Goal: Contribute content: Add original content to the website for others to see

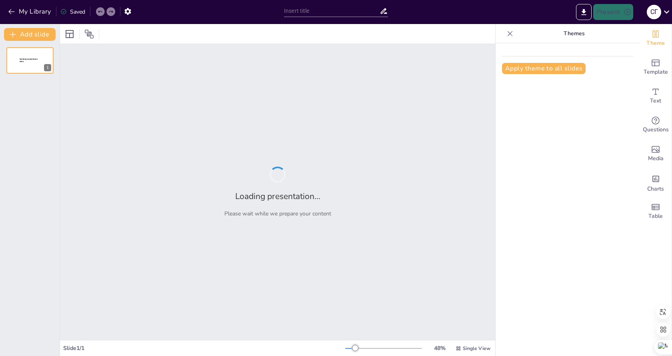
type input "Методи навчання грамоти: оцінка ефективності в сучасній освіті"
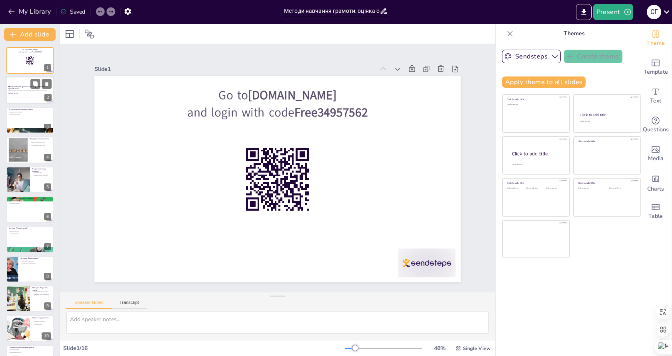
click at [20, 88] on p "Методи навчання грамоти: оцінка ефективності в сучасній освіті" at bounding box center [29, 88] width 43 height 4
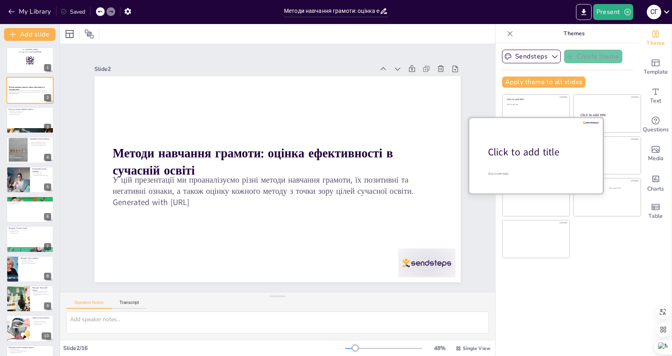
click at [526, 159] on div at bounding box center [536, 155] width 134 height 76
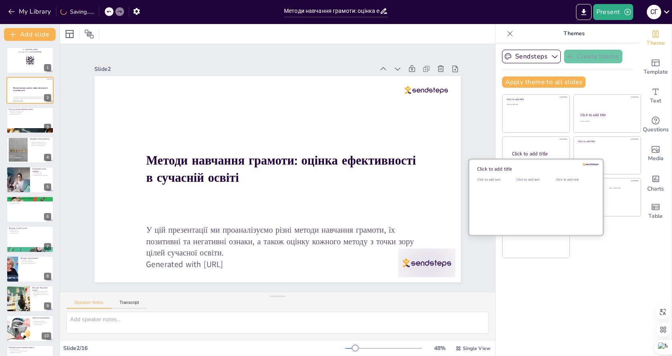
click at [535, 203] on div "Click to add text" at bounding box center [534, 202] width 36 height 50
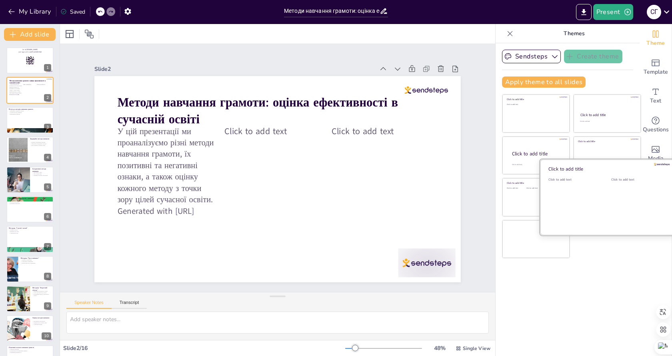
click at [611, 184] on div "Click to add text" at bounding box center [636, 202] width 51 height 50
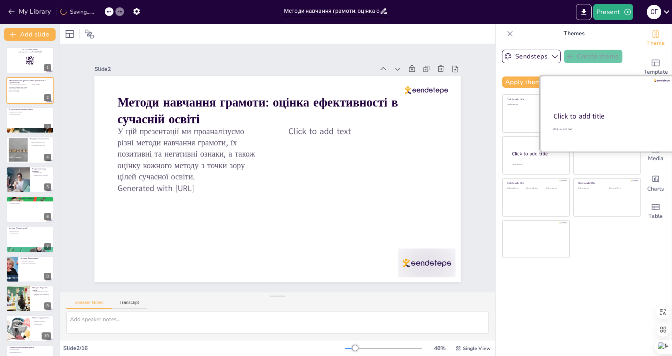
click at [602, 116] on div "Click to add title" at bounding box center [606, 117] width 106 height 10
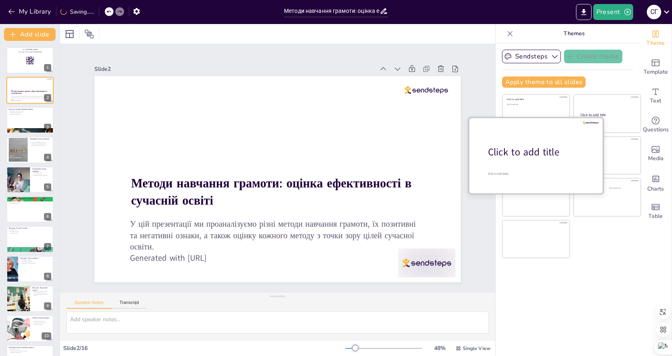
click at [523, 152] on div "Click to add title" at bounding box center [539, 152] width 102 height 14
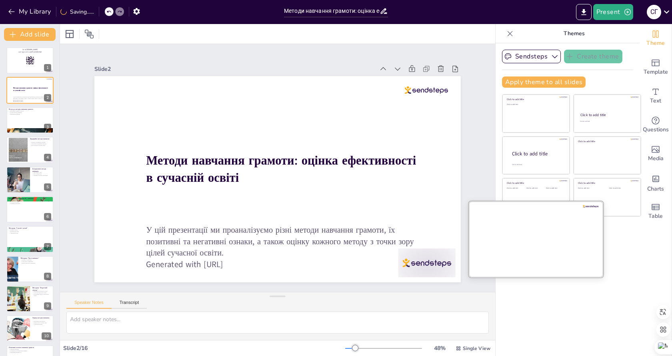
click at [536, 246] on div at bounding box center [536, 239] width 134 height 76
click at [536, 239] on div at bounding box center [536, 239] width 134 height 76
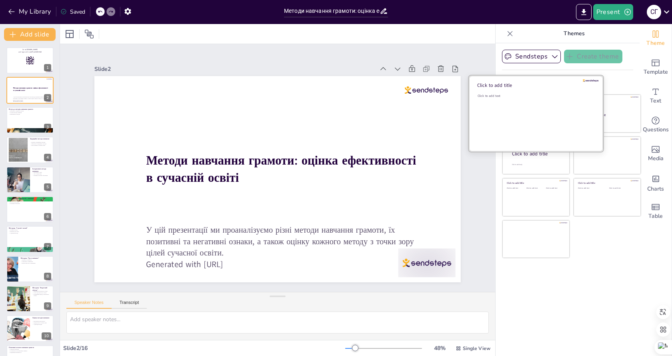
click at [523, 106] on div "Click to add text" at bounding box center [535, 119] width 114 height 50
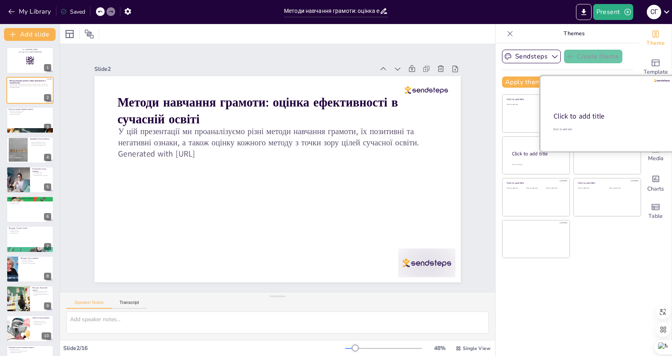
click at [615, 110] on div at bounding box center [607, 114] width 134 height 76
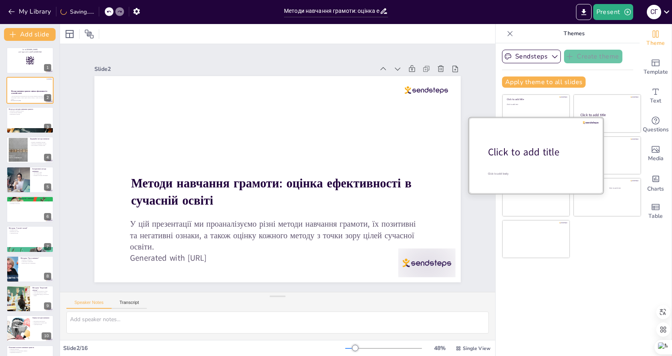
click at [531, 161] on div at bounding box center [536, 155] width 134 height 76
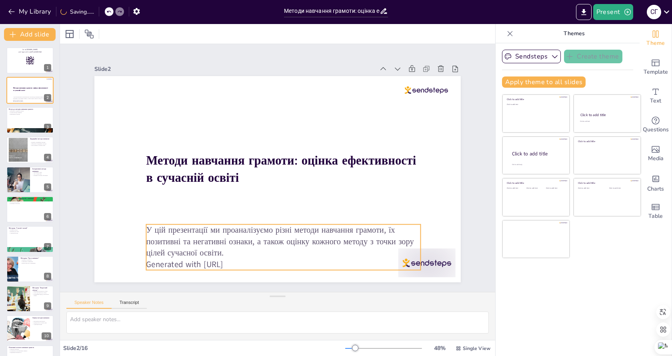
click at [225, 228] on p "У цій презентації ми проаналізуємо різні методи навчання грамоти, їх позитивні …" at bounding box center [283, 241] width 274 height 34
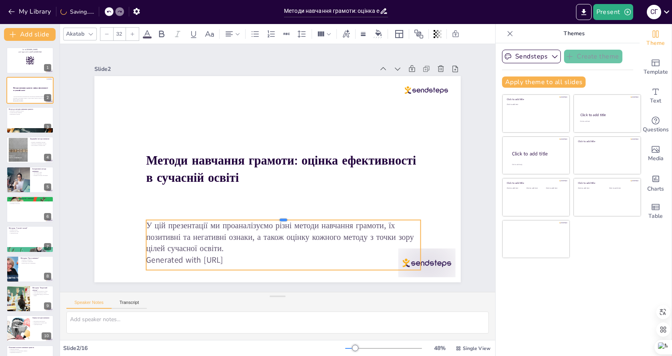
drag, startPoint x: 196, startPoint y: 219, endPoint x: 188, endPoint y: 214, distance: 9.1
click at [188, 214] on div at bounding box center [273, 216] width 270 height 63
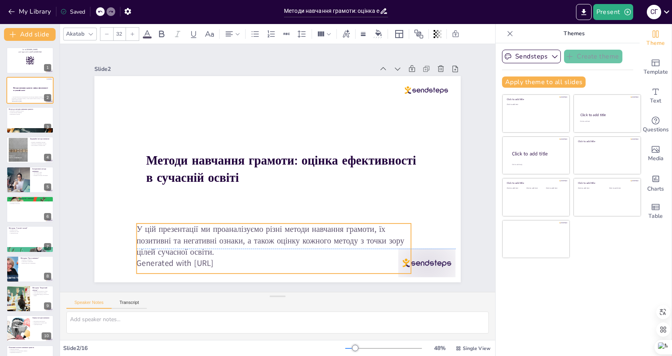
drag, startPoint x: 243, startPoint y: 255, endPoint x: 234, endPoint y: 258, distance: 10.0
click at [234, 258] on p "Generated with [URL]" at bounding box center [274, 263] width 274 height 11
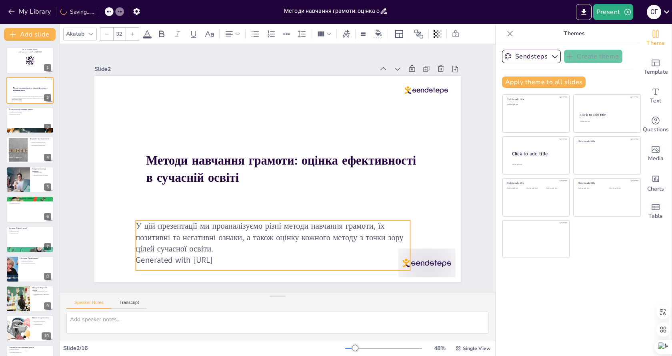
drag, startPoint x: 234, startPoint y: 257, endPoint x: 226, endPoint y: 245, distance: 14.2
click at [231, 254] on p "Generated with [URL]" at bounding box center [273, 259] width 274 height 11
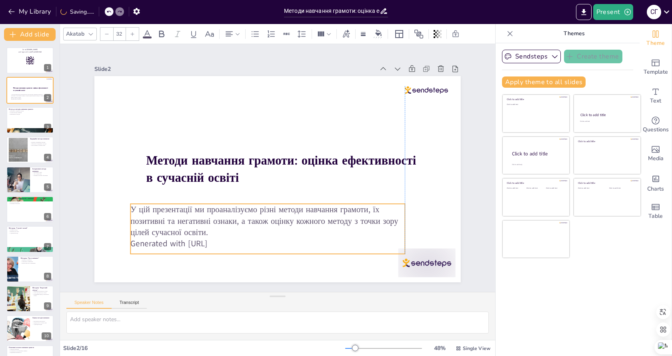
drag, startPoint x: 226, startPoint y: 245, endPoint x: 221, endPoint y: 231, distance: 14.8
click at [221, 231] on p "У цій презентації ми проаналізуємо різні методи навчання грамоти, їх позитивні …" at bounding box center [268, 221] width 274 height 34
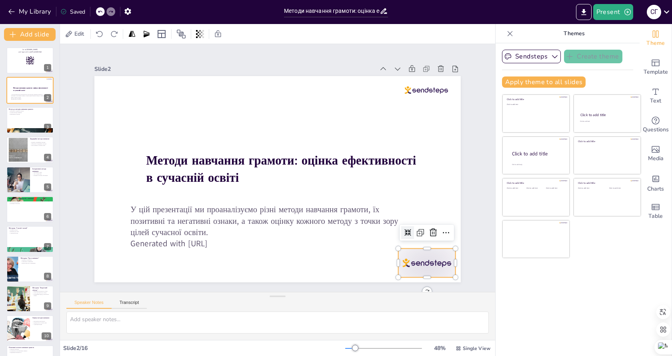
click at [416, 260] on div at bounding box center [416, 277] width 60 height 34
click at [428, 243] on icon at bounding box center [425, 248] width 10 height 10
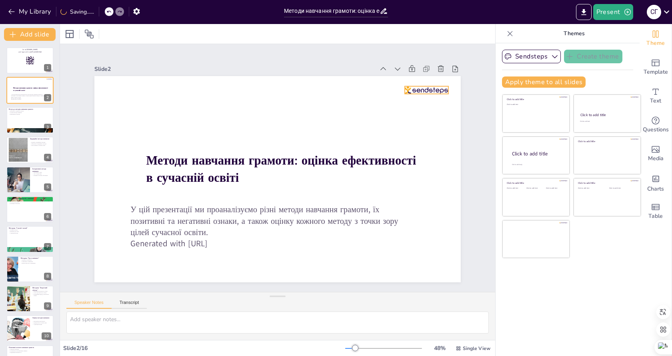
click at [418, 100] on div at bounding box center [434, 106] width 44 height 12
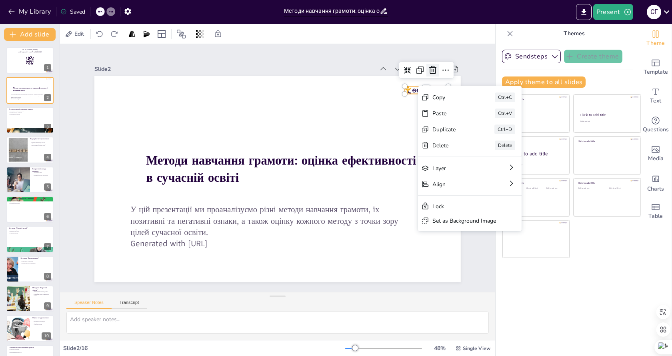
click at [428, 71] on icon at bounding box center [433, 70] width 10 height 10
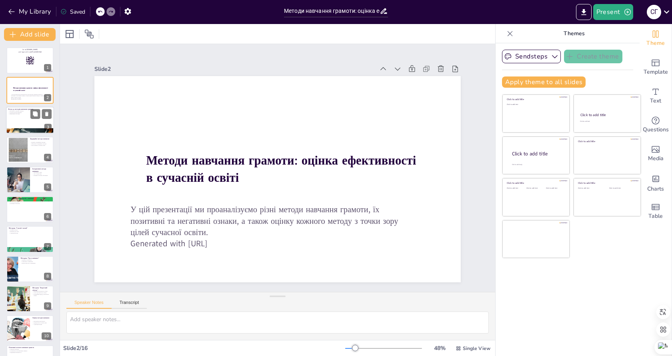
checkbox input "true"
click at [25, 116] on div at bounding box center [30, 119] width 48 height 27
type textarea "Навчання грамоти є ключовим елементом у формуванні мовленнєвих навичок. Це осно…"
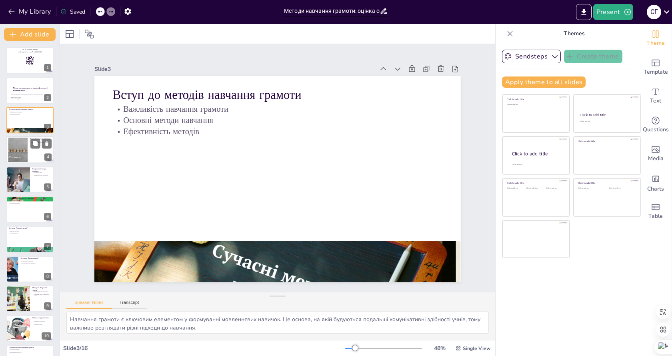
checkbox input "true"
click at [25, 147] on div at bounding box center [17, 150] width 47 height 24
type textarea "Традиційні методи навчання, такі як читання та письмові вправи, забезпечують ст…"
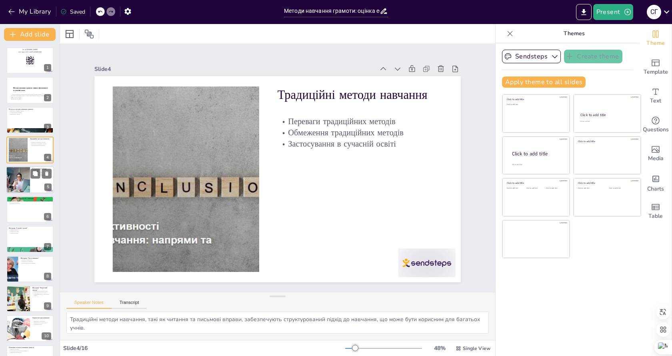
checkbox input "true"
click at [29, 182] on div at bounding box center [18, 179] width 41 height 27
type textarea "Інтерактивні методи навчання підвищують залученість учнів у процес навчання, що…"
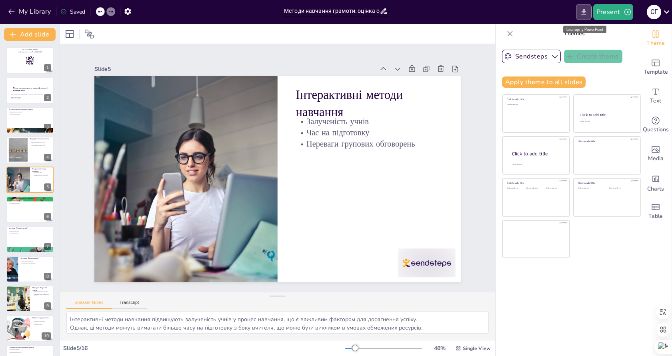
click at [583, 12] on icon "Export to PowerPoint" at bounding box center [583, 12] width 5 height 6
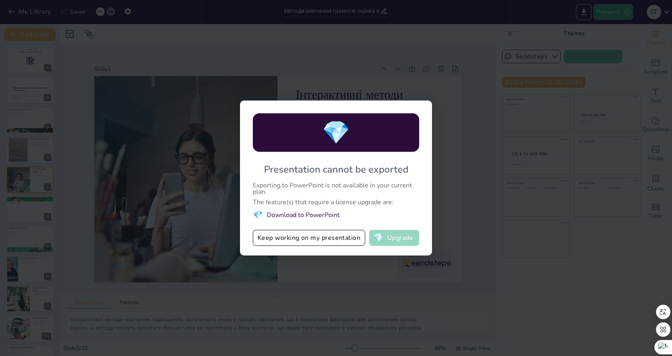
click at [400, 238] on button "💎 Upgrade" at bounding box center [394, 238] width 50 height 16
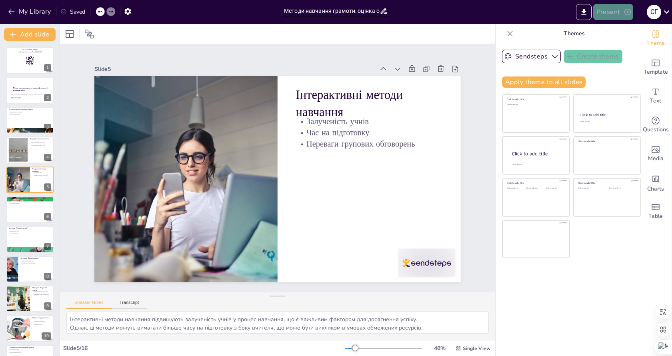
click at [622, 10] on button "Present" at bounding box center [613, 12] width 40 height 16
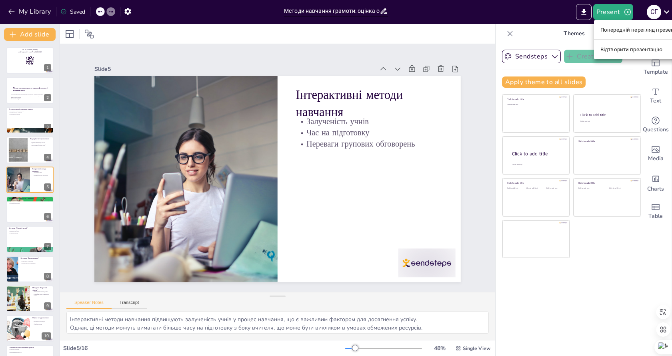
click at [611, 15] on div at bounding box center [336, 178] width 672 height 356
click at [508, 33] on icon at bounding box center [510, 33] width 5 height 5
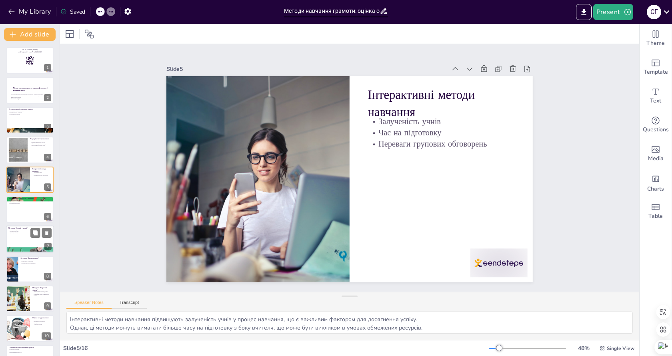
checkbox input "true"
click at [29, 234] on div at bounding box center [30, 239] width 48 height 27
type textarea "Метод "Слухай і читай" поєднує два різних стилі навчання, що може допомогти учн…"
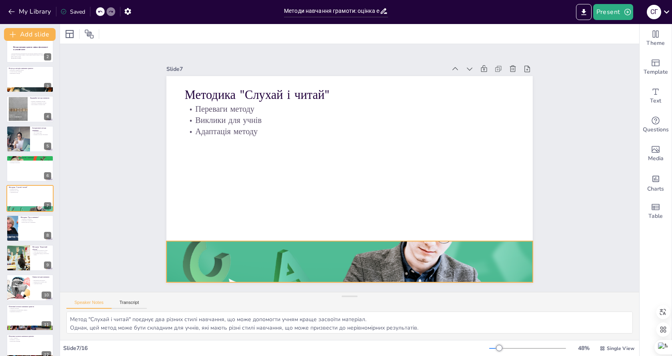
click at [436, 248] on div at bounding box center [349, 261] width 366 height 244
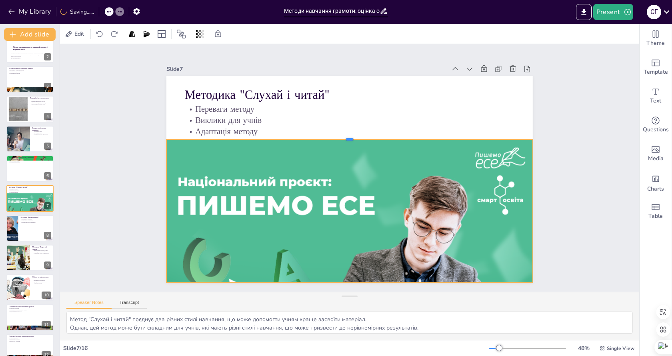
drag, startPoint x: 343, startPoint y: 237, endPoint x: 355, endPoint y: 136, distance: 102.2
click at [355, 136] on div at bounding box center [352, 136] width 365 height 45
click at [575, 125] on div "Slide 1 Go to [DOMAIN_NAME] and login with code Free34957562 Slide 2 Методи нав…" at bounding box center [350, 167] width 602 height 307
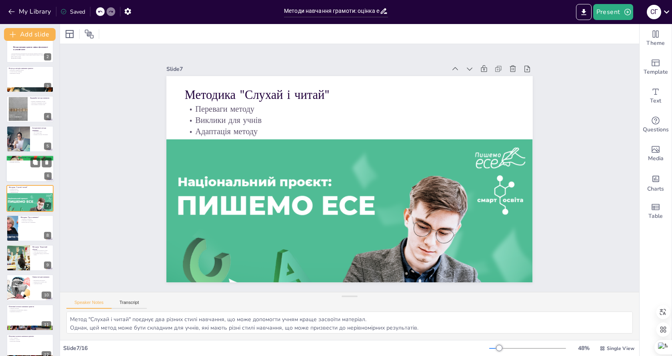
checkbox input "true"
click at [28, 169] on div at bounding box center [30, 168] width 48 height 27
type textarea "Цифрові технології можуть значно підвищити мотивацію учнів, оскільки вони пропо…"
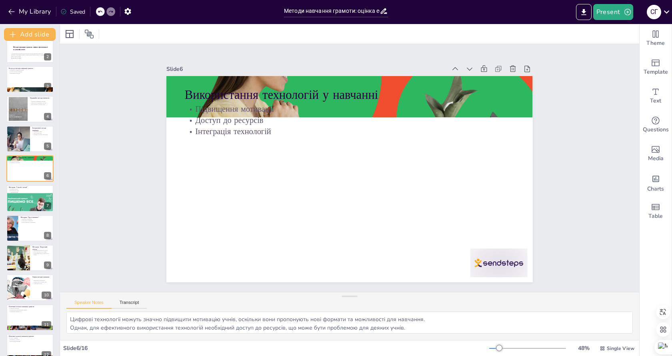
scroll to position [11, 0]
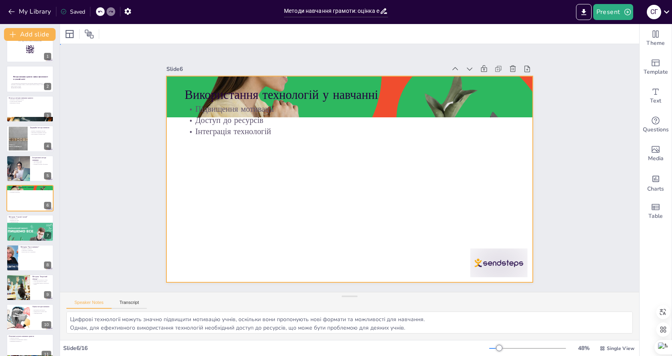
click at [330, 156] on div at bounding box center [349, 179] width 366 height 206
click at [224, 184] on div at bounding box center [349, 178] width 386 height 243
click at [512, 102] on div at bounding box center [357, 96] width 387 height 257
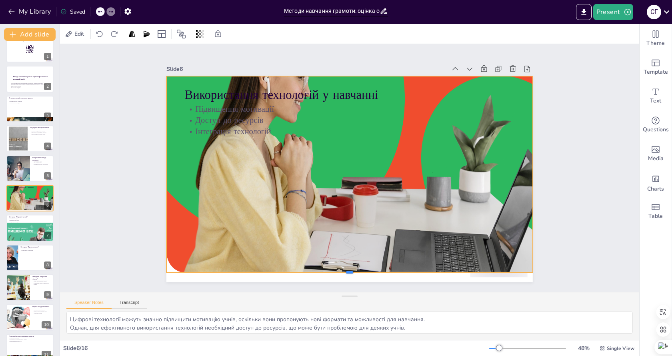
drag, startPoint x: 345, startPoint y: 115, endPoint x: 327, endPoint y: 270, distance: 155.9
click at [327, 270] on div at bounding box center [328, 273] width 360 height 82
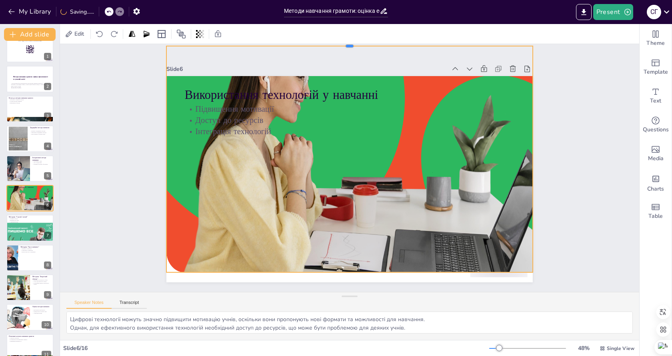
drag, startPoint x: 343, startPoint y: 70, endPoint x: 343, endPoint y: 40, distance: 30.0
click at [343, 40] on div "Edit Slide 1 Go to [DOMAIN_NAME] and login with code Free34957562 Slide 2 Метод…" at bounding box center [349, 190] width 579 height 332
drag, startPoint x: 370, startPoint y: 183, endPoint x: 364, endPoint y: 231, distance: 48.3
click at [370, 188] on div at bounding box center [373, 132] width 433 height 326
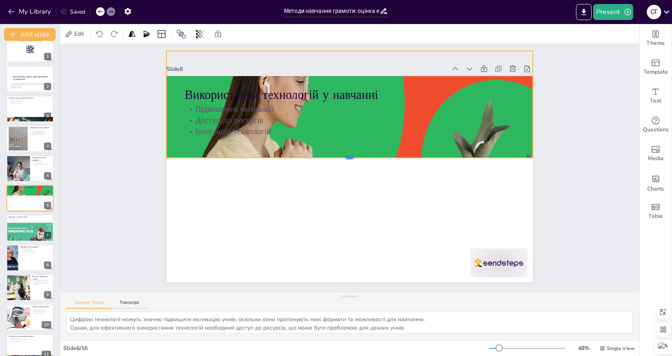
drag, startPoint x: 344, startPoint y: 286, endPoint x: 325, endPoint y: 155, distance: 132.6
click at [325, 155] on div at bounding box center [350, 160] width 365 height 45
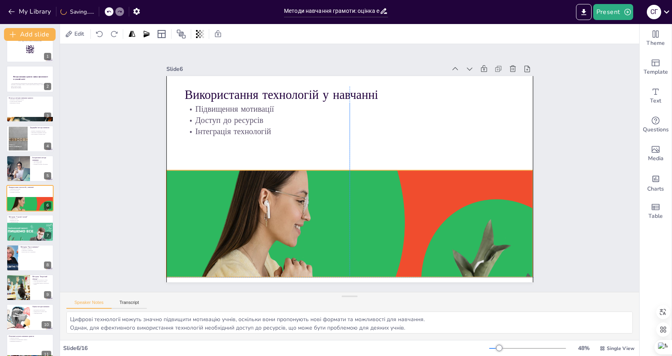
drag, startPoint x: 417, startPoint y: 136, endPoint x: 408, endPoint y: 230, distance: 94.4
click at [418, 254] on div at bounding box center [360, 255] width 433 height 326
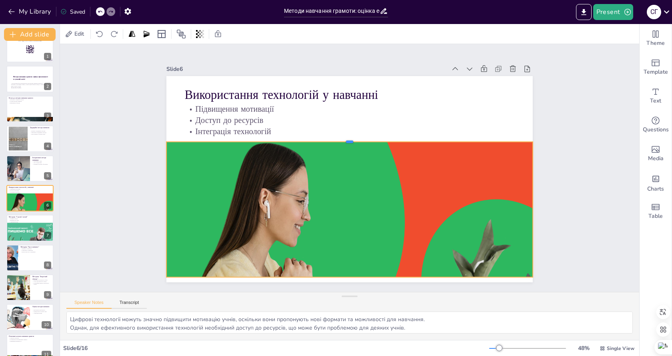
drag, startPoint x: 343, startPoint y: 167, endPoint x: 344, endPoint y: 138, distance: 28.4
click at [344, 138] on div at bounding box center [361, 141] width 337 height 155
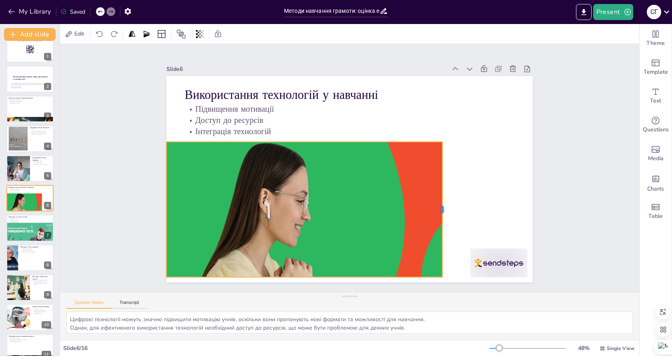
drag, startPoint x: 510, startPoint y: 208, endPoint x: 436, endPoint y: 212, distance: 73.3
click at [436, 212] on div at bounding box center [411, 252] width 73 height 120
drag, startPoint x: 359, startPoint y: 233, endPoint x: 424, endPoint y: 222, distance: 65.8
click at [374, 233] on div at bounding box center [369, 253] width 406 height 285
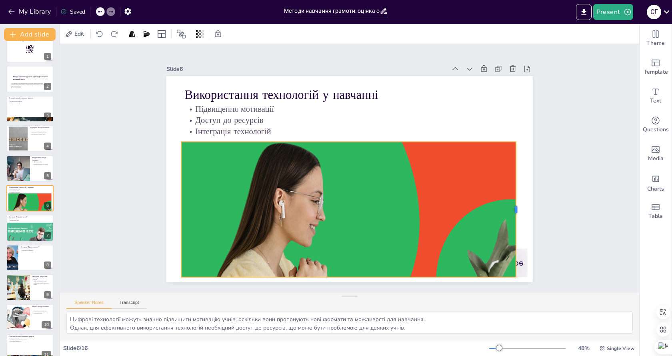
drag, startPoint x: 453, startPoint y: 208, endPoint x: 512, endPoint y: 212, distance: 58.9
click at [512, 212] on div at bounding box center [514, 226] width 20 height 135
checkbox input "true"
click at [26, 232] on div at bounding box center [30, 238] width 48 height 32
type textarea "Метод "Слухай і читай" поєднує два різних стилі навчання, що може допомогти учн…"
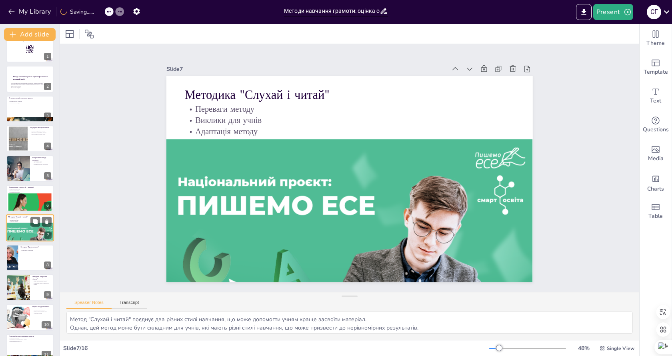
scroll to position [41, 0]
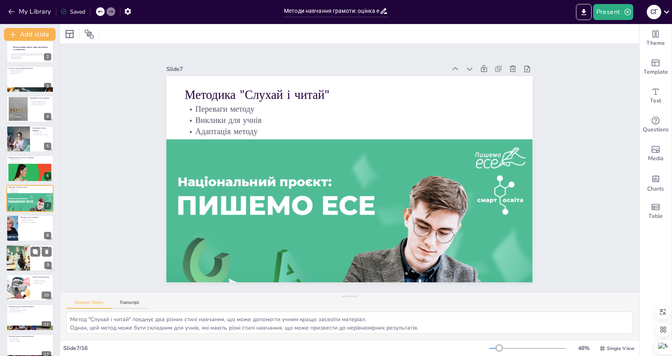
checkbox input "true"
click at [26, 250] on div at bounding box center [18, 257] width 40 height 26
type textarea "Зворотний зв'язок є важливим елементом навчального процесу, оскільки він допома…"
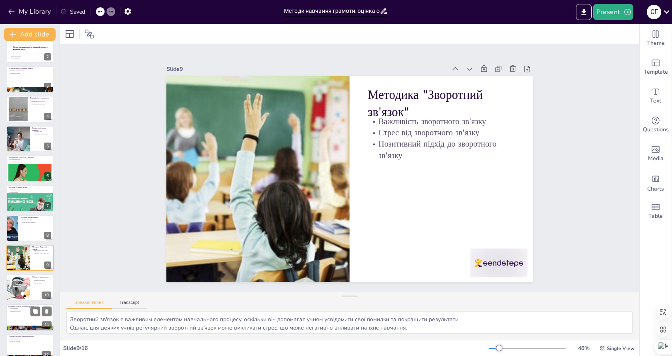
scroll to position [100, 0]
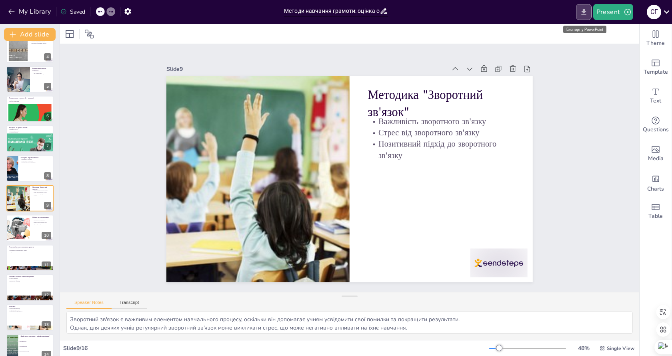
click at [583, 12] on icon "Export to PowerPoint" at bounding box center [583, 12] width 5 height 6
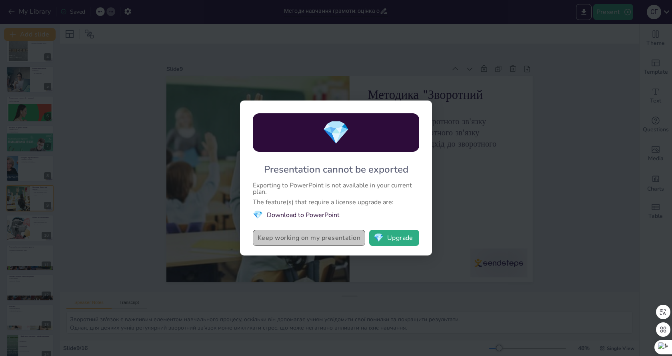
click at [315, 240] on button "Keep working on my presentation" at bounding box center [309, 238] width 112 height 16
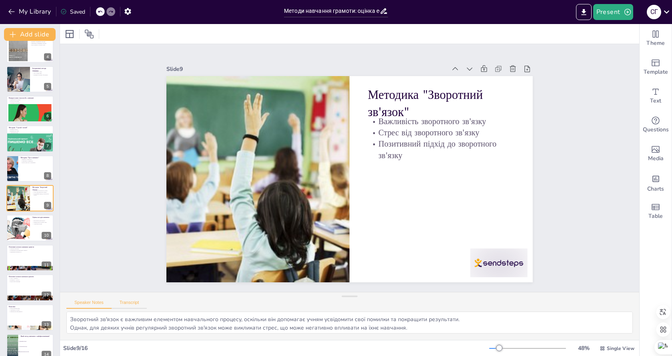
click at [128, 303] on button "Transcript" at bounding box center [130, 304] width 36 height 9
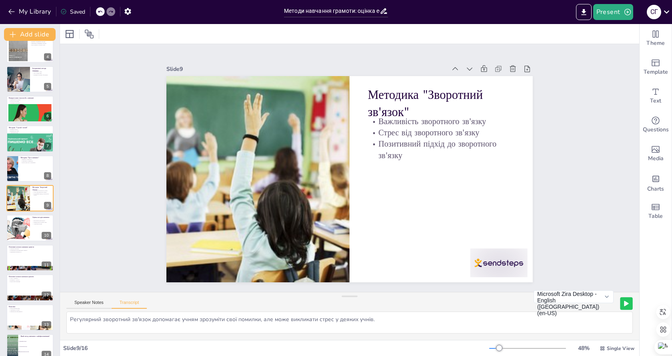
click at [624, 304] on icon at bounding box center [626, 303] width 4 height 5
click at [624, 301] on icon at bounding box center [626, 303] width 5 height 6
click at [600, 299] on button "Microsoft Zira Desktop - English ([GEOGRAPHIC_DATA]) (en-US)" at bounding box center [574, 296] width 80 height 13
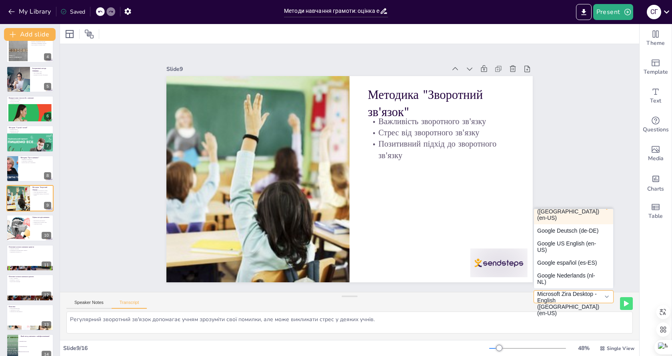
scroll to position [0, 0]
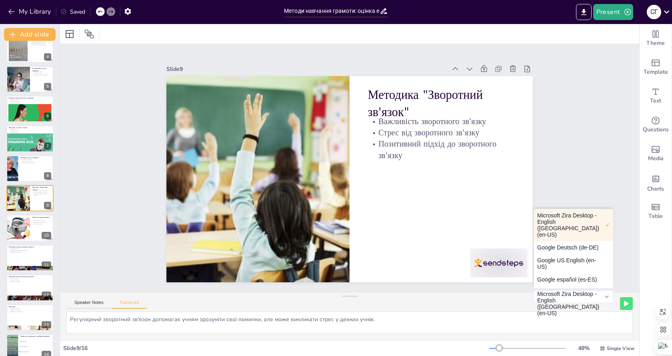
click at [590, 182] on div "Slide 1 Go to [DOMAIN_NAME] and login with code Free34957562 Slide 2 Методи нав…" at bounding box center [350, 167] width 602 height 307
checkbox input "true"
